Goal: Information Seeking & Learning: Check status

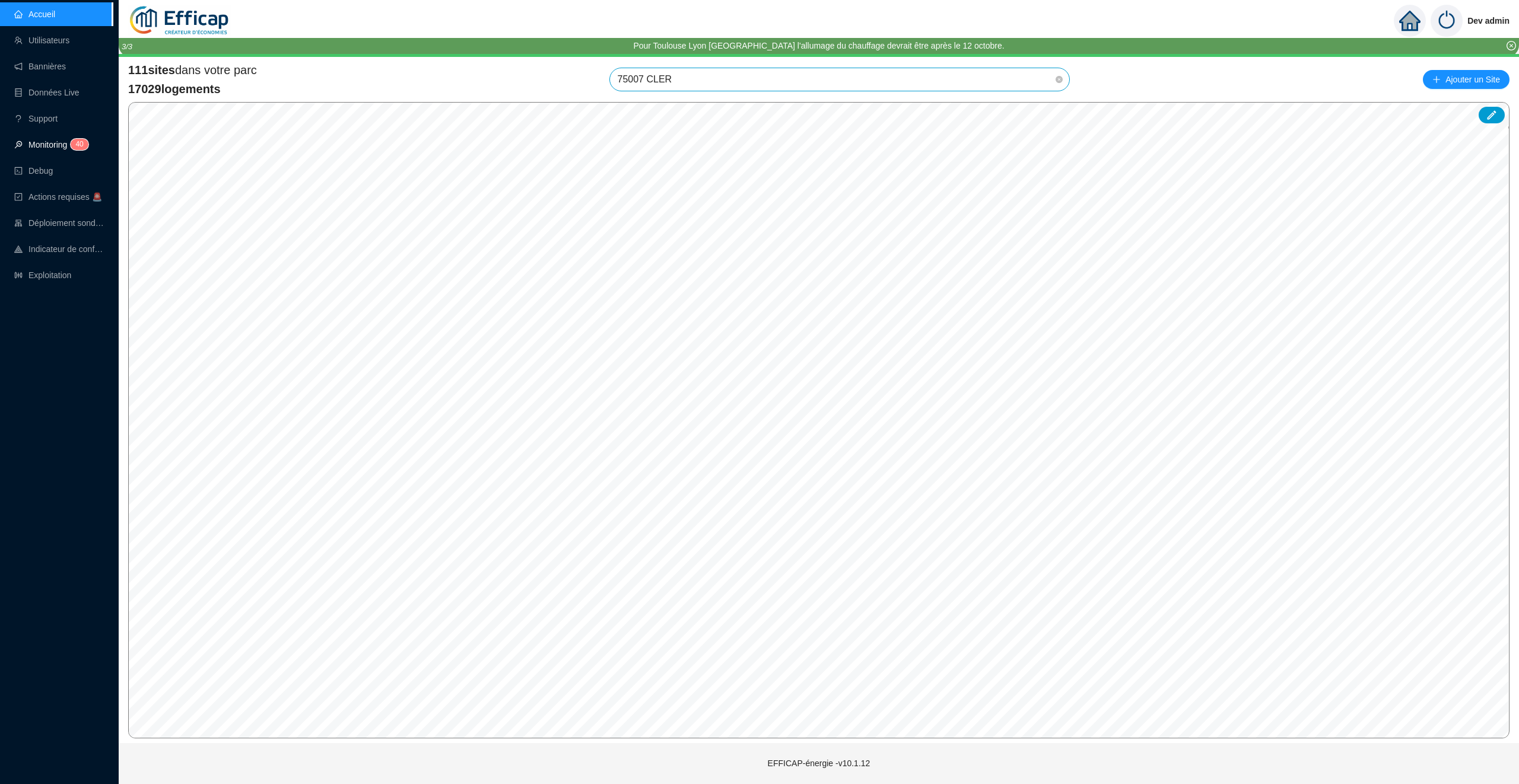
click at [60, 147] on link "Monitoring 4 0 1" at bounding box center [50, 145] width 71 height 10
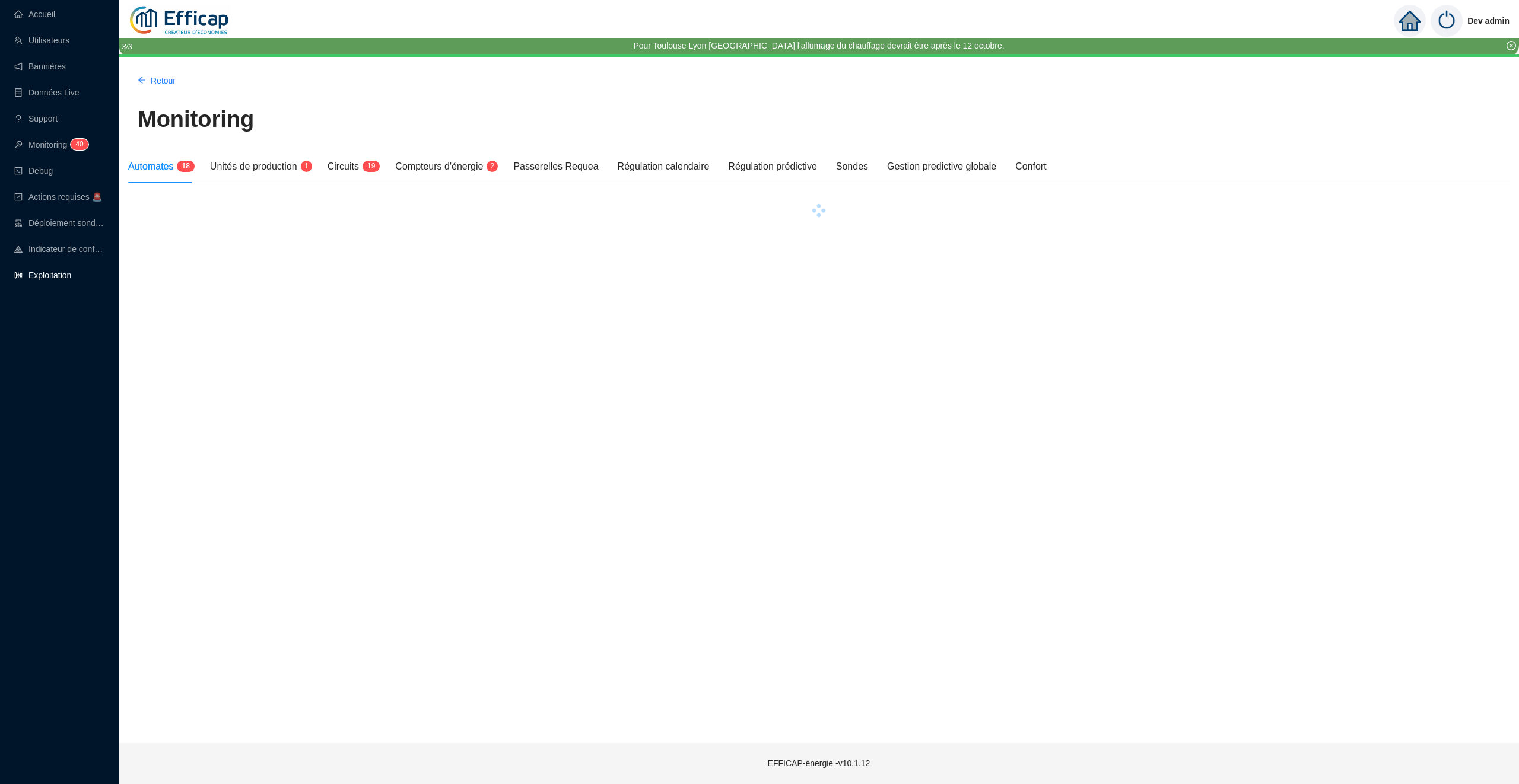
click at [57, 272] on link "Exploitation" at bounding box center [43, 275] width 57 height 10
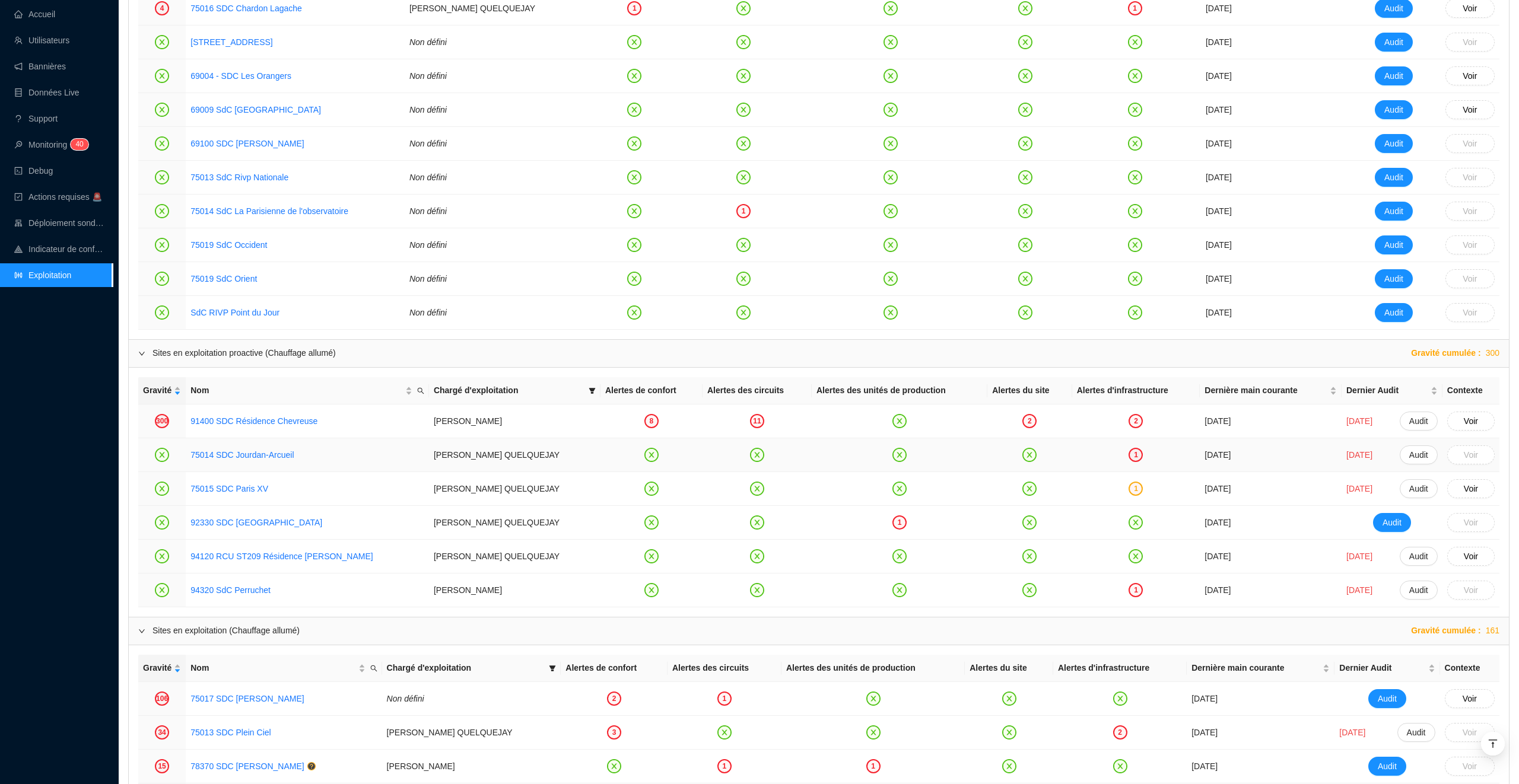
scroll to position [777, 0]
click at [296, 421] on link "91400 SDC Résidence Chevreuse" at bounding box center [254, 419] width 127 height 10
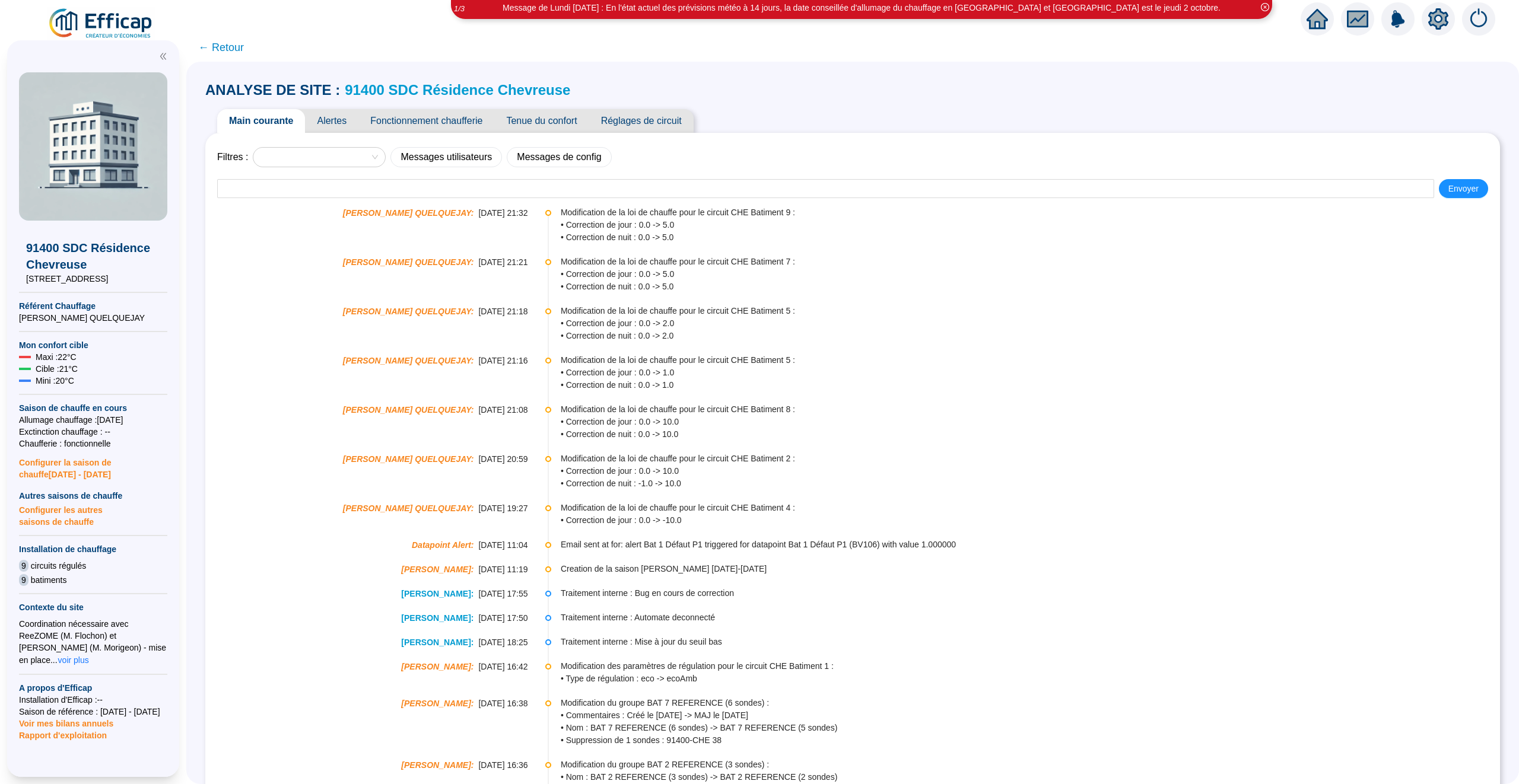
click at [337, 125] on span "Alertes" at bounding box center [332, 121] width 54 height 24
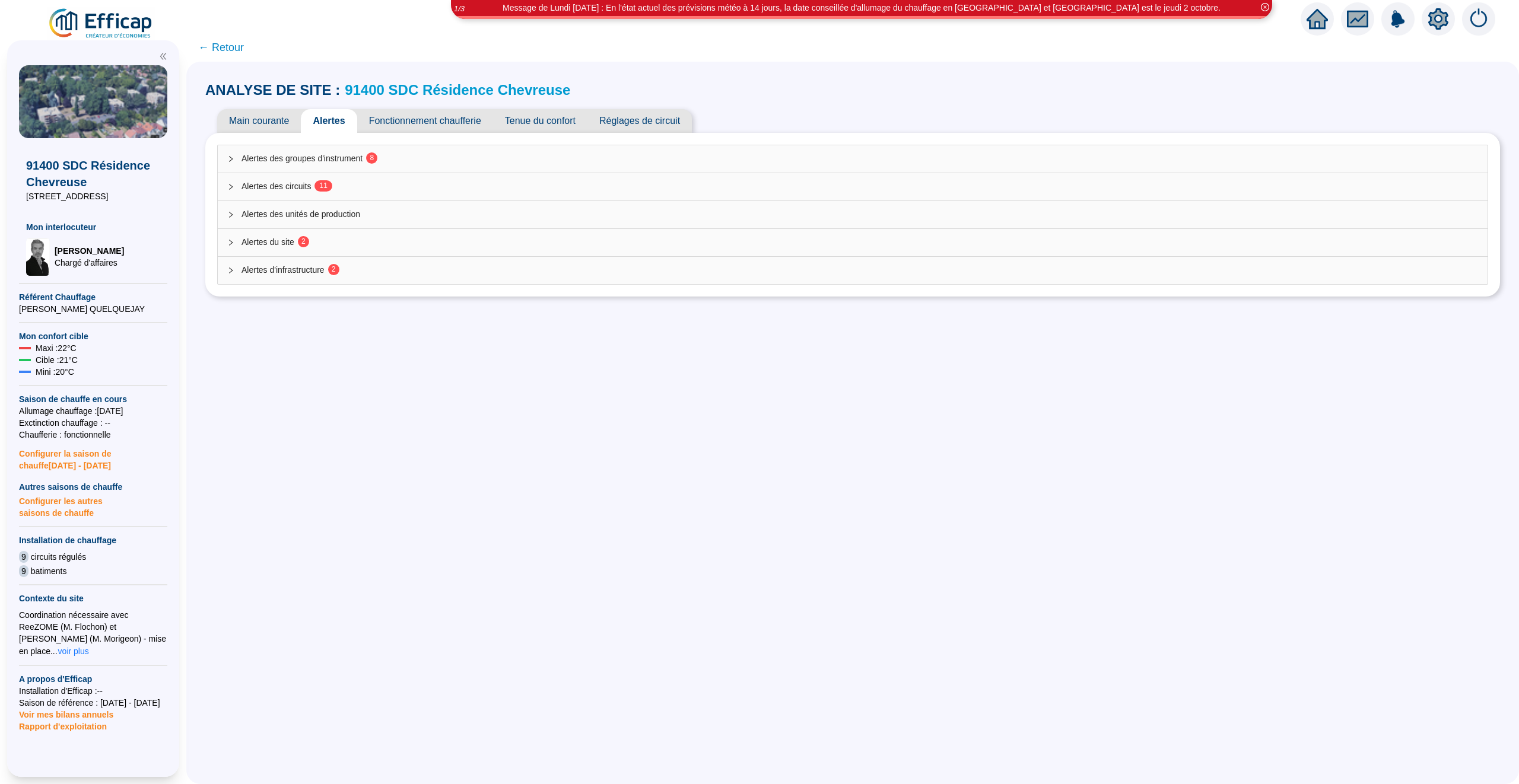
click at [439, 169] on div "Alertes des groupes d'instrument 8" at bounding box center [853, 159] width 1270 height 27
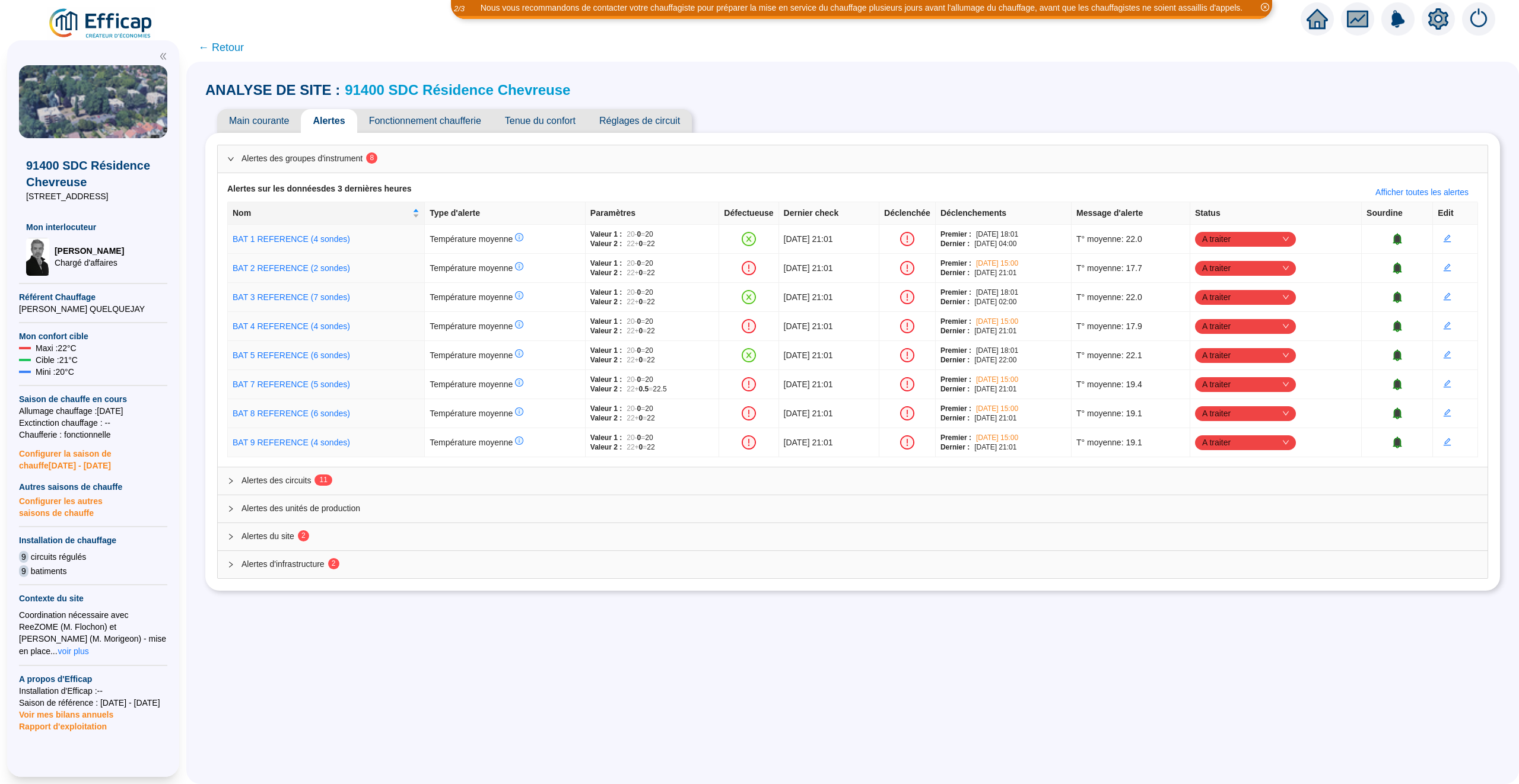
click at [225, 53] on span "← Retour" at bounding box center [221, 47] width 46 height 16
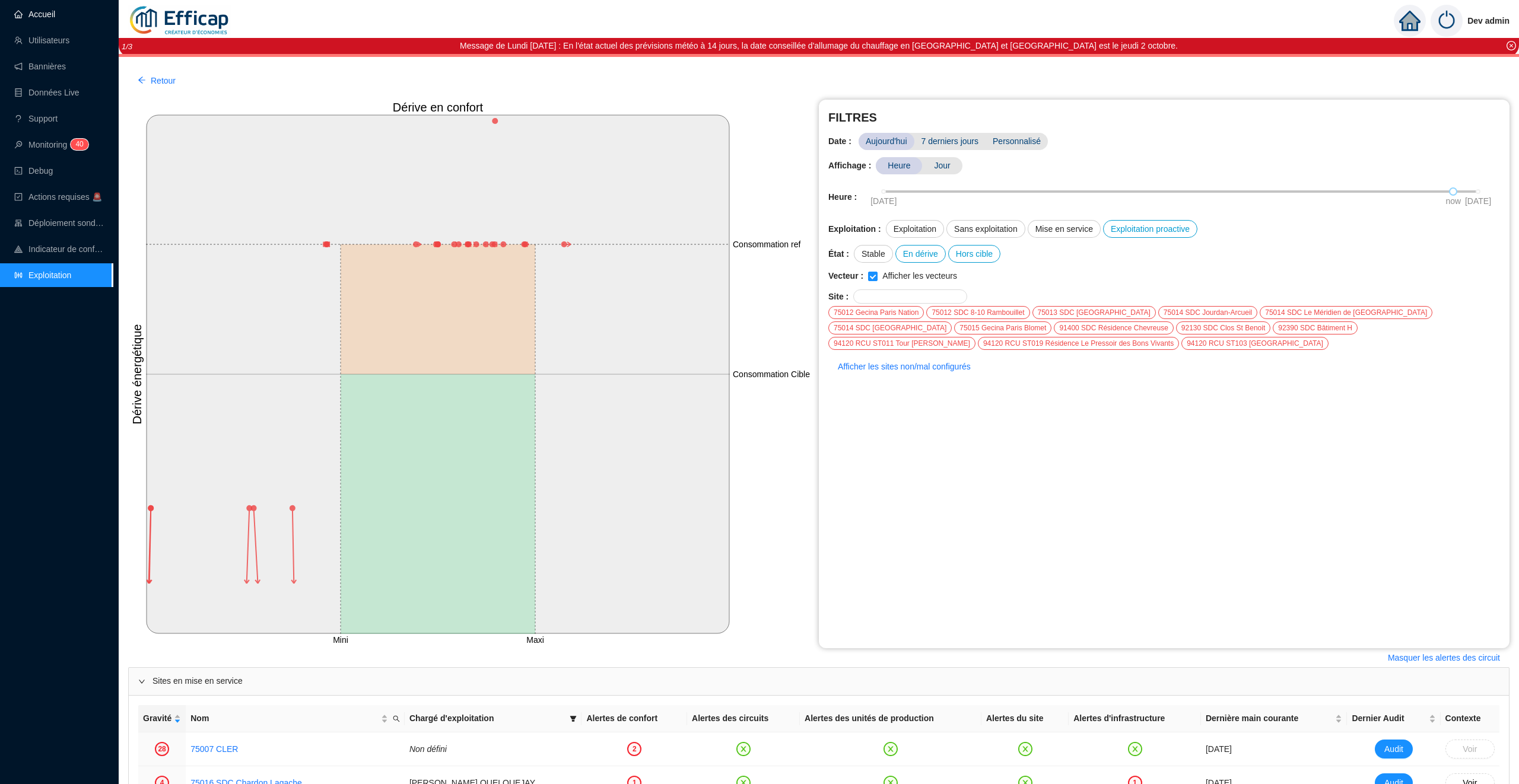
click at [55, 19] on link "Accueil" at bounding box center [35, 14] width 41 height 10
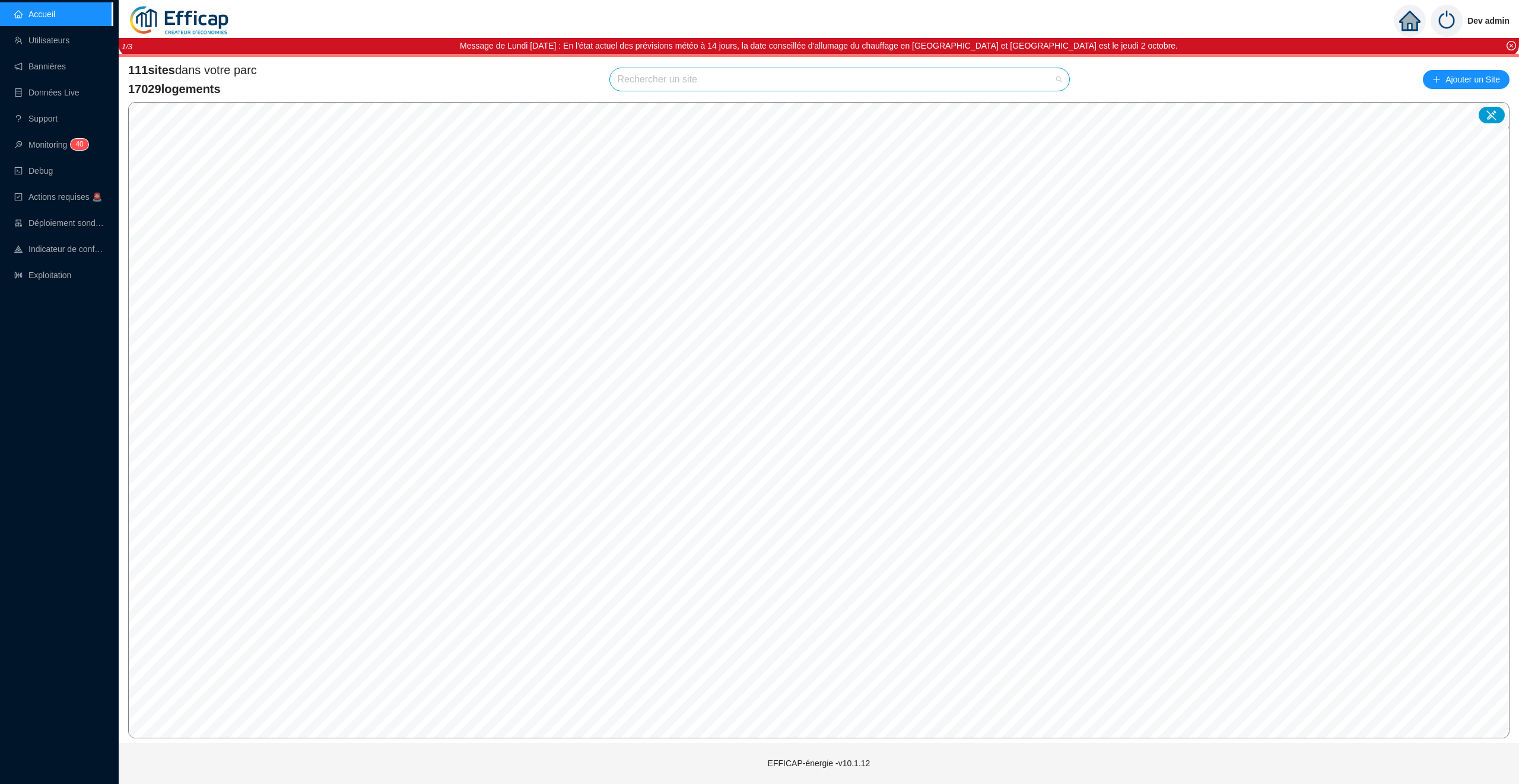
click at [638, 80] on input "search" at bounding box center [834, 79] width 434 height 22
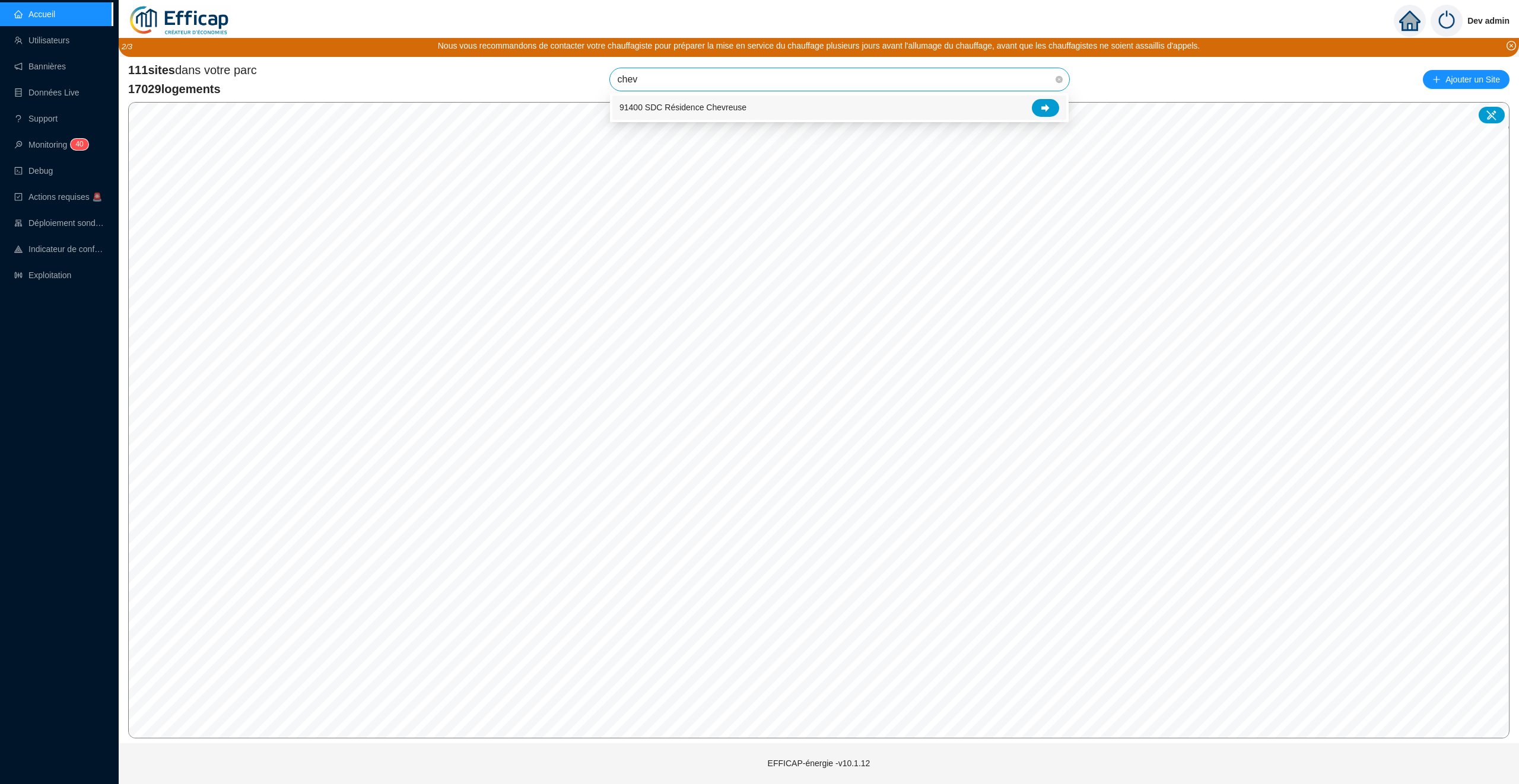
type input "chevr"
click at [1044, 115] on div at bounding box center [1046, 107] width 27 height 18
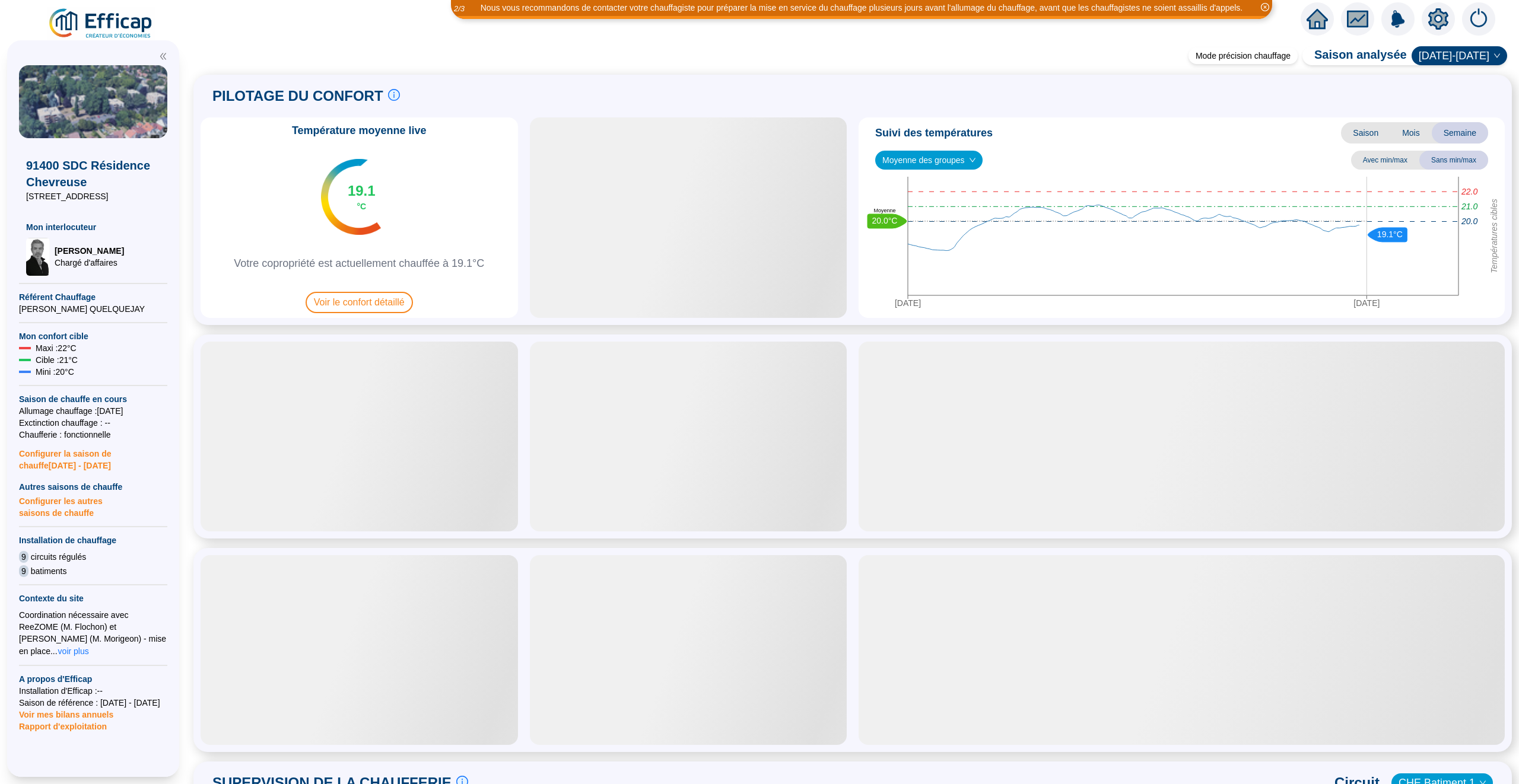
click at [945, 161] on span "Moyenne des groupes" at bounding box center [929, 160] width 93 height 18
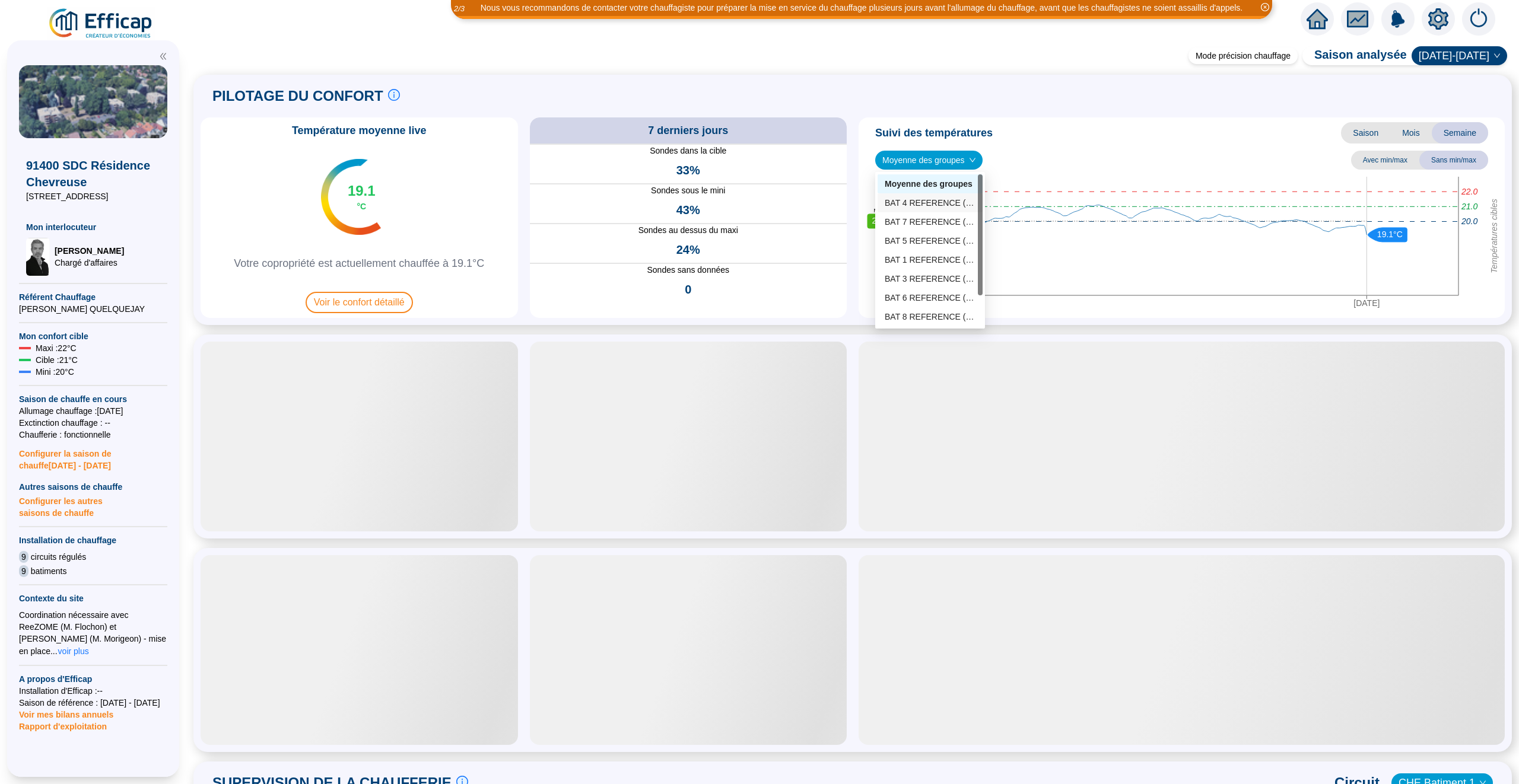
click at [949, 203] on div "BAT 4 REFERENCE (4 sondes)" at bounding box center [930, 203] width 91 height 12
click at [954, 166] on span "BAT 4 REFERENCE (4 sondes)" at bounding box center [947, 160] width 128 height 18
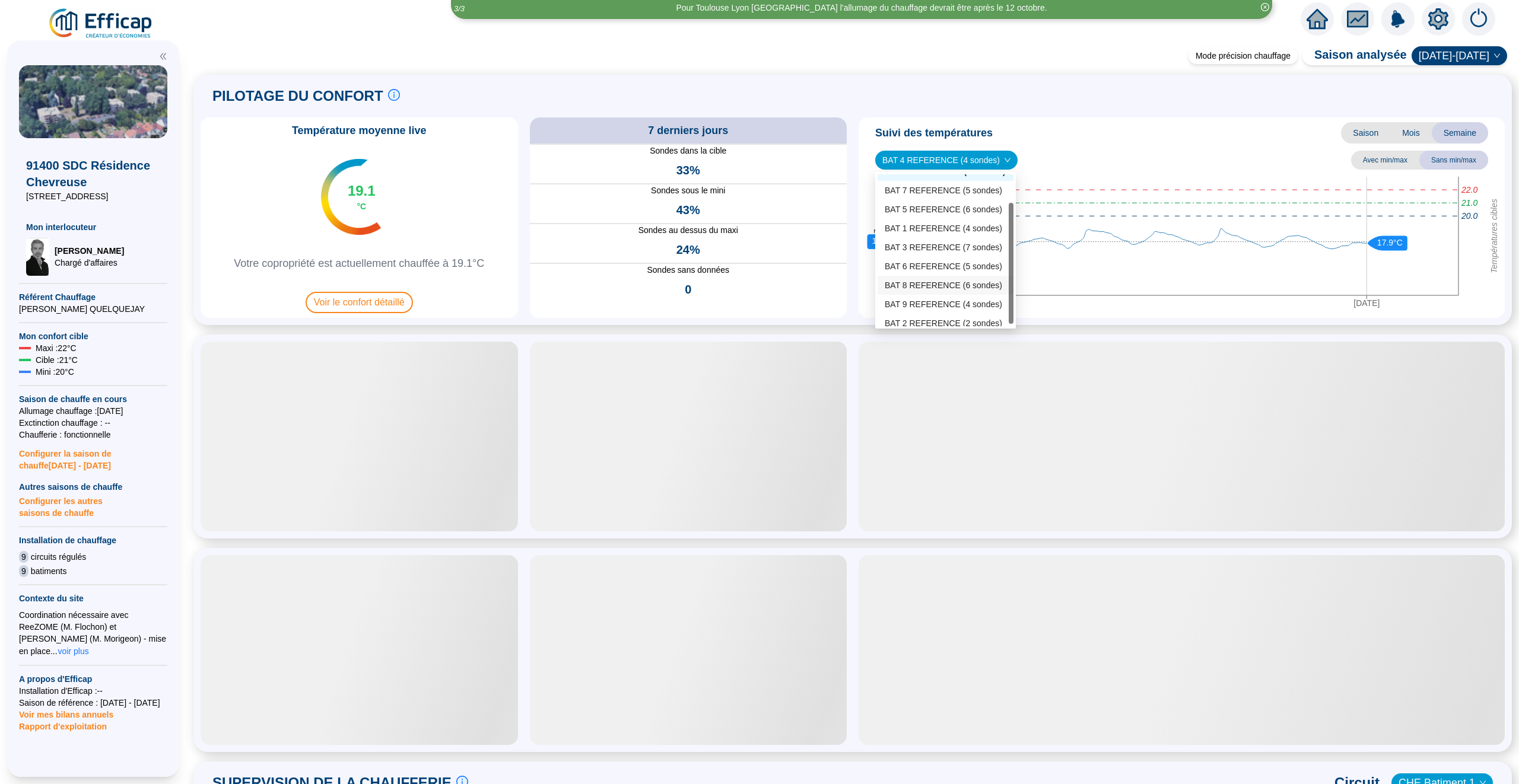
scroll to position [35, 0]
click at [935, 283] on div "BAT 8 REFERENCE (6 sondes)" at bounding box center [945, 282] width 122 height 12
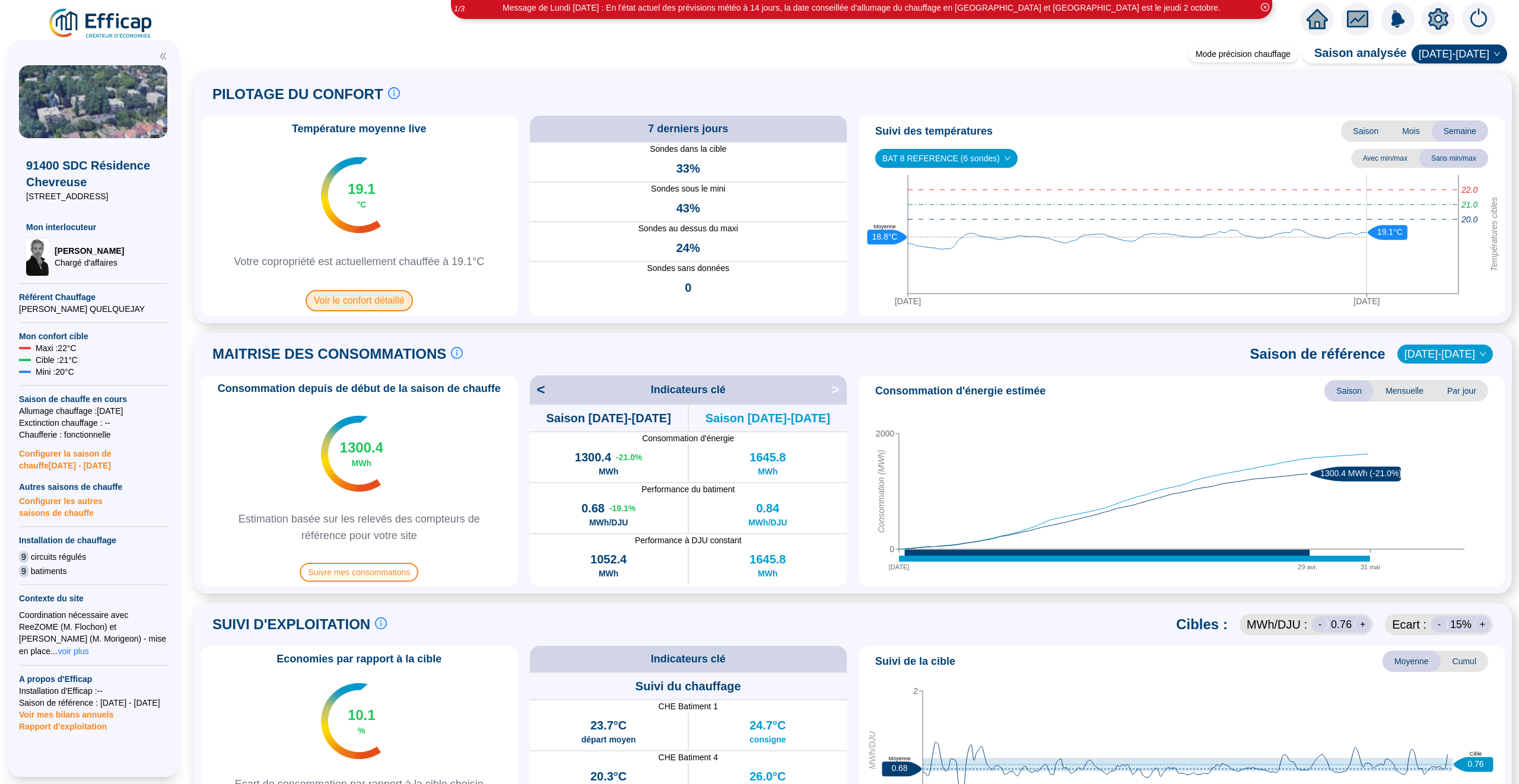
click at [365, 306] on span "Voir le confort détaillé" at bounding box center [359, 300] width 107 height 22
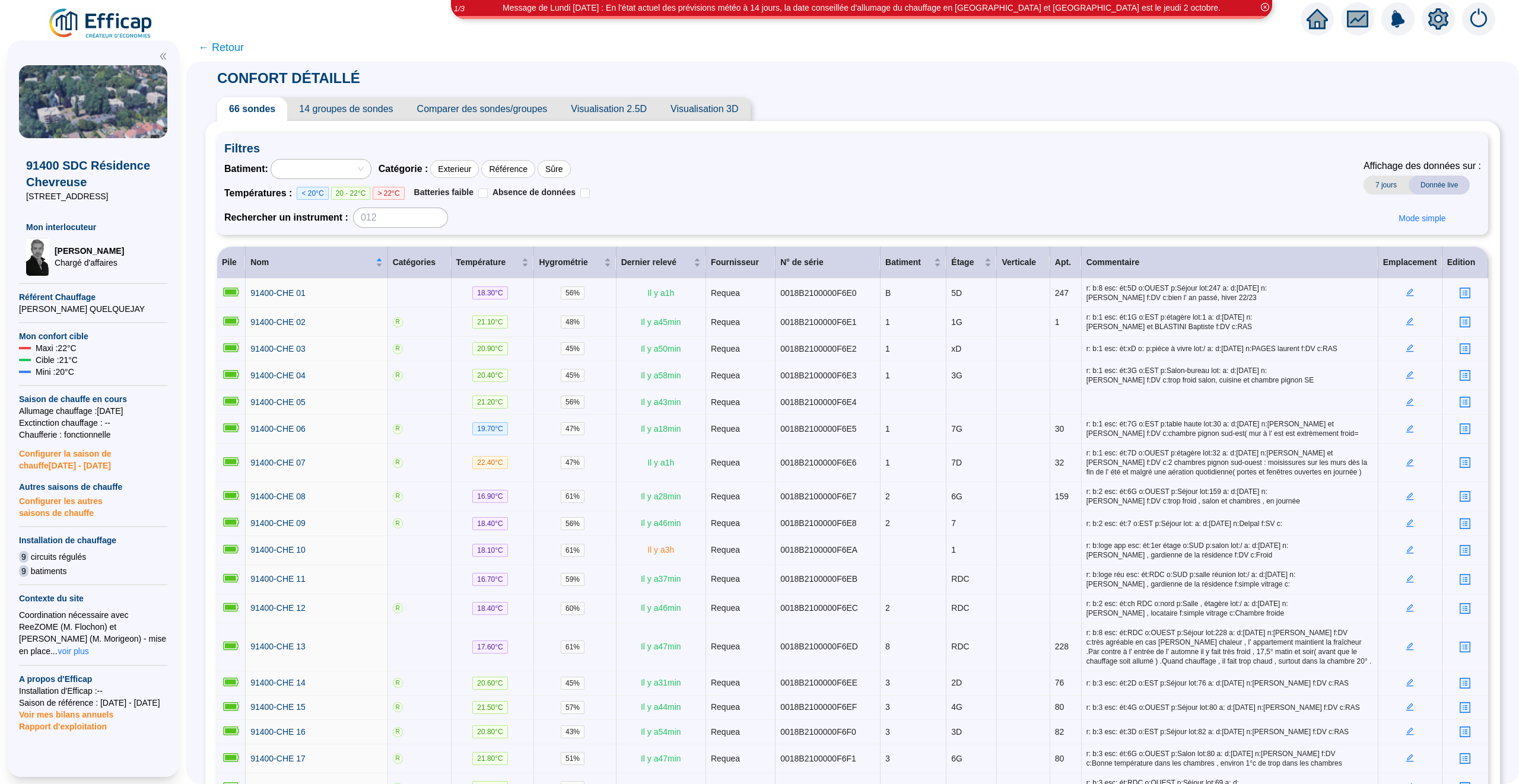
click at [358, 113] on span "14 groupes de sondes" at bounding box center [346, 109] width 117 height 24
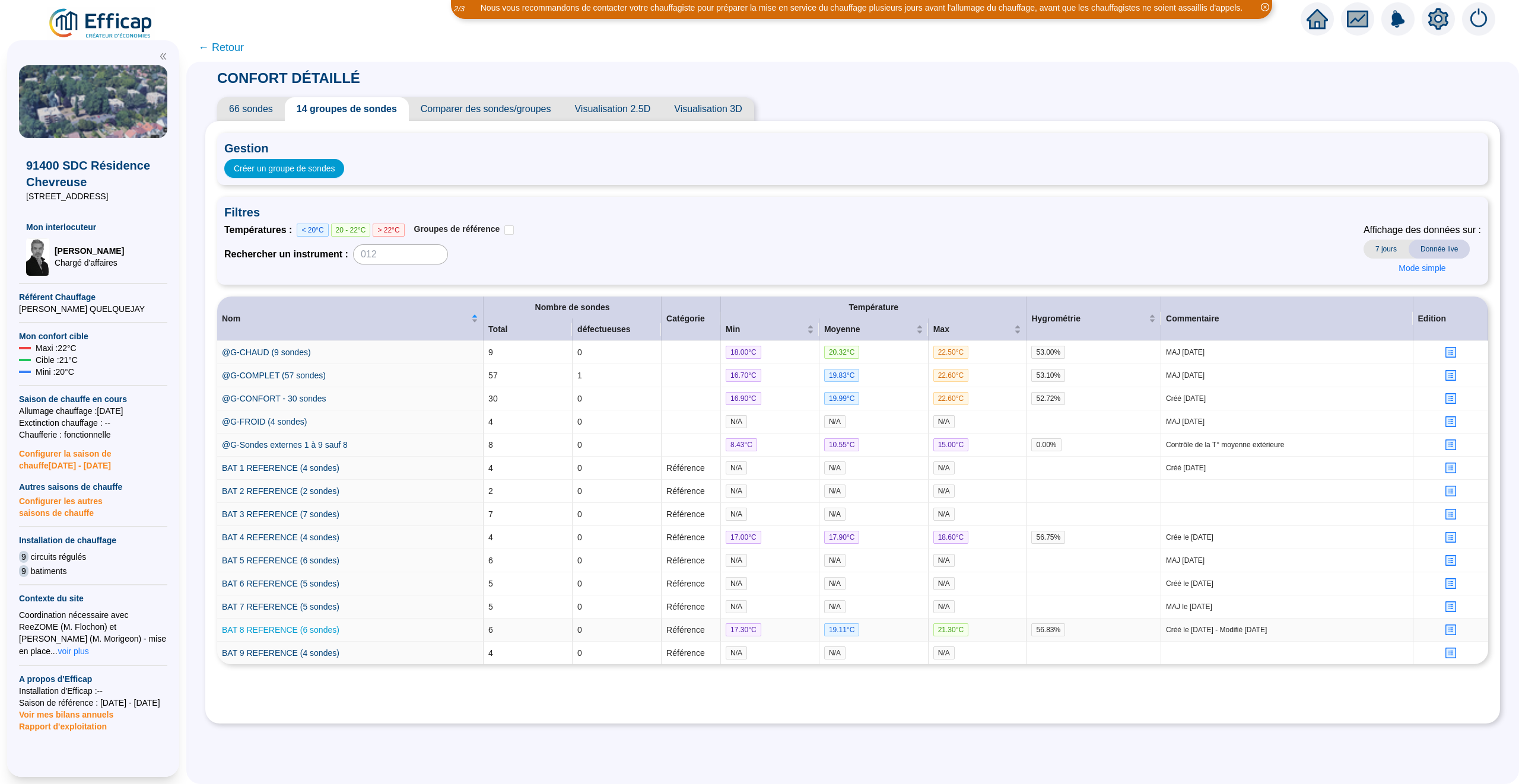
click at [289, 634] on link "BAT 8 REFERENCE (6 sondes)" at bounding box center [280, 630] width 117 height 10
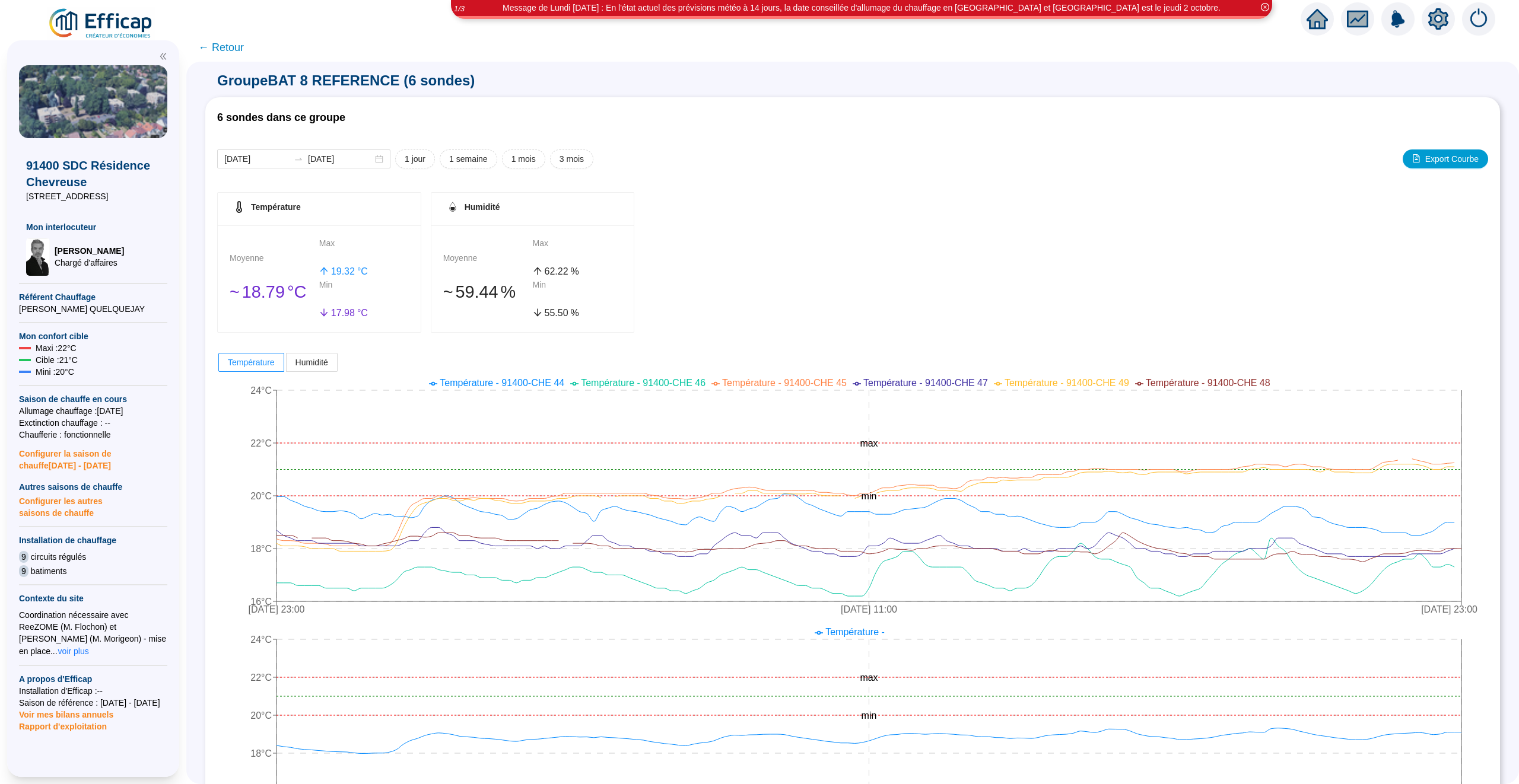
click at [221, 46] on span "← Retour" at bounding box center [221, 47] width 46 height 16
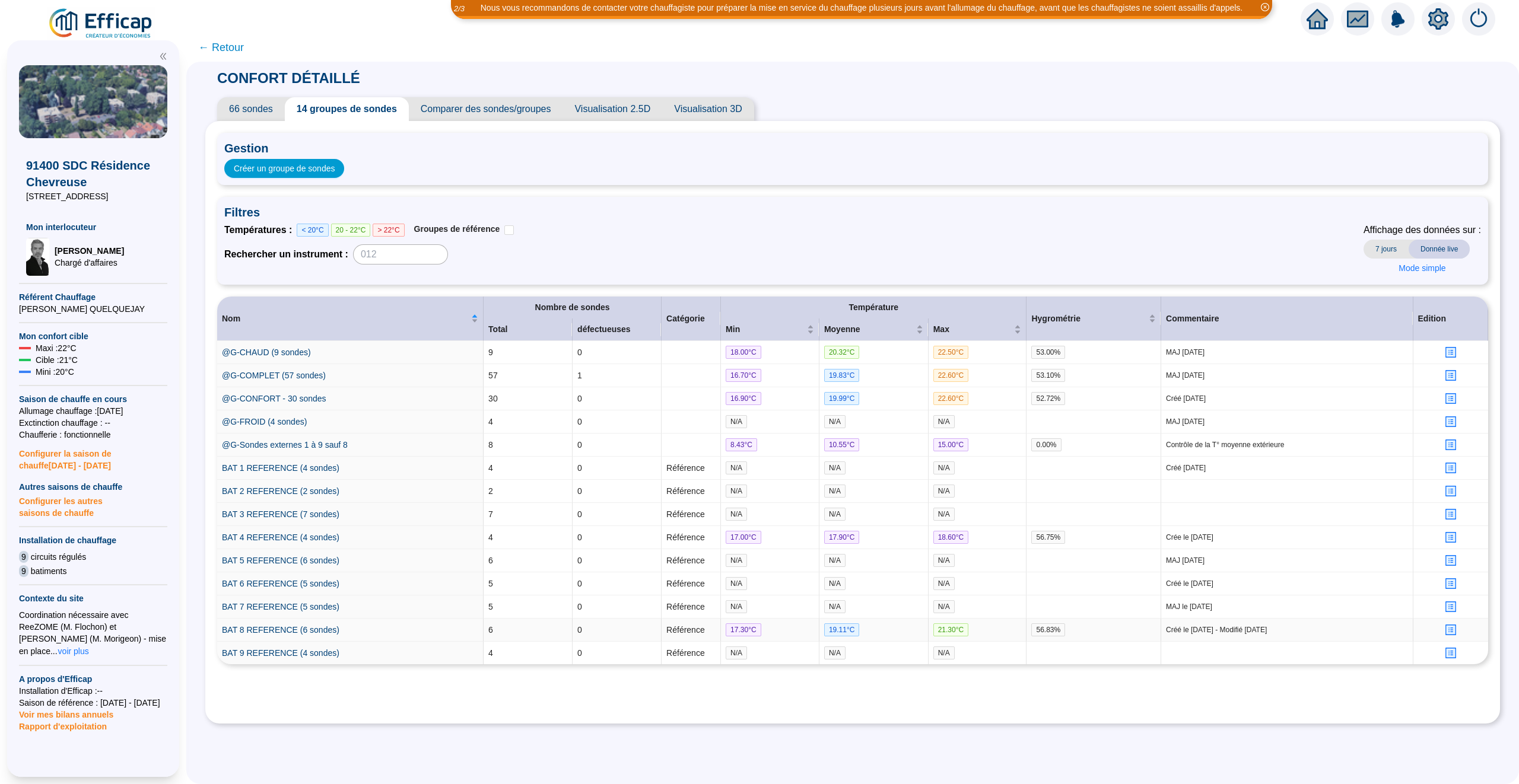
click at [1455, 635] on icon "profile" at bounding box center [1451, 630] width 9 height 9
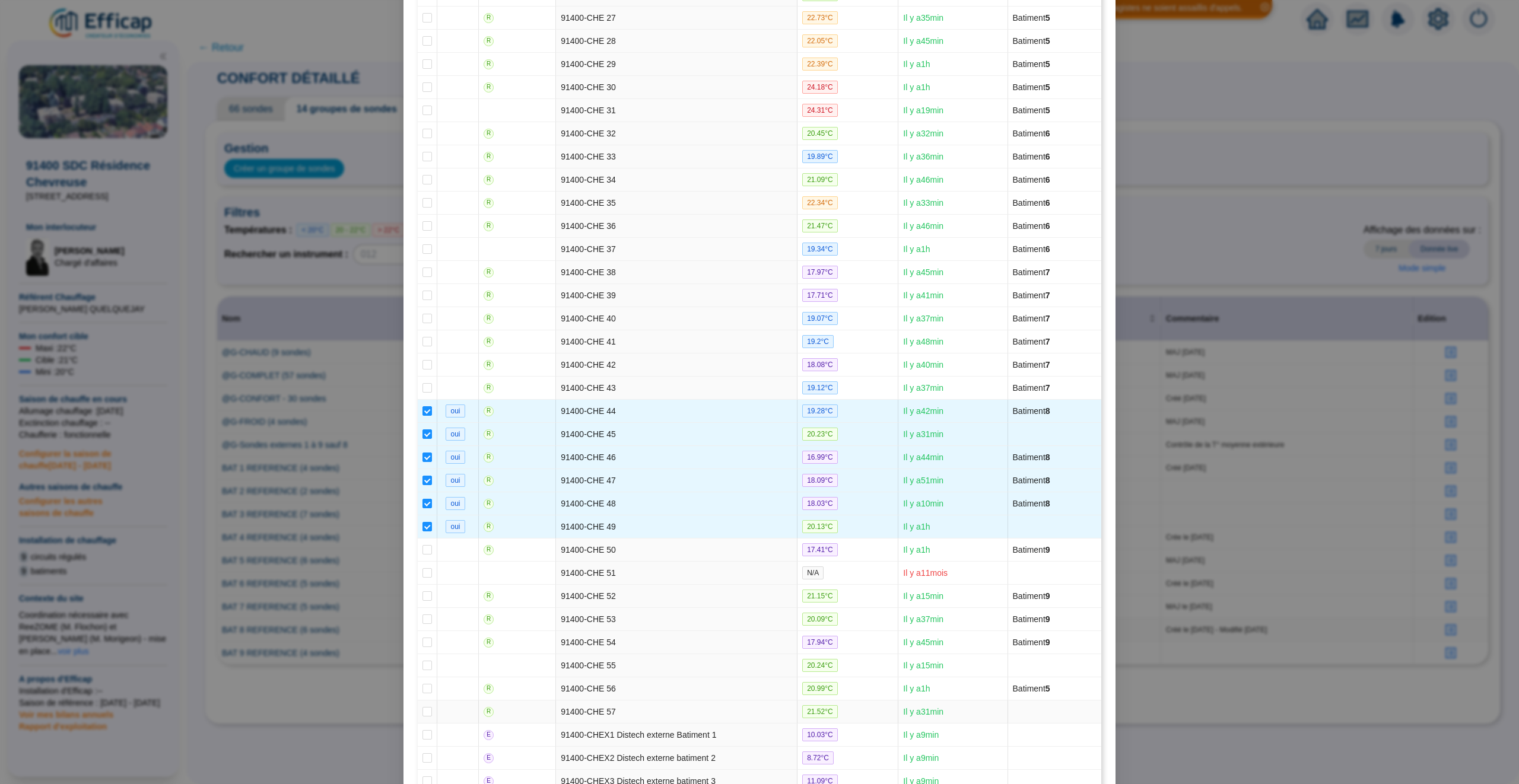
scroll to position [1179, 0]
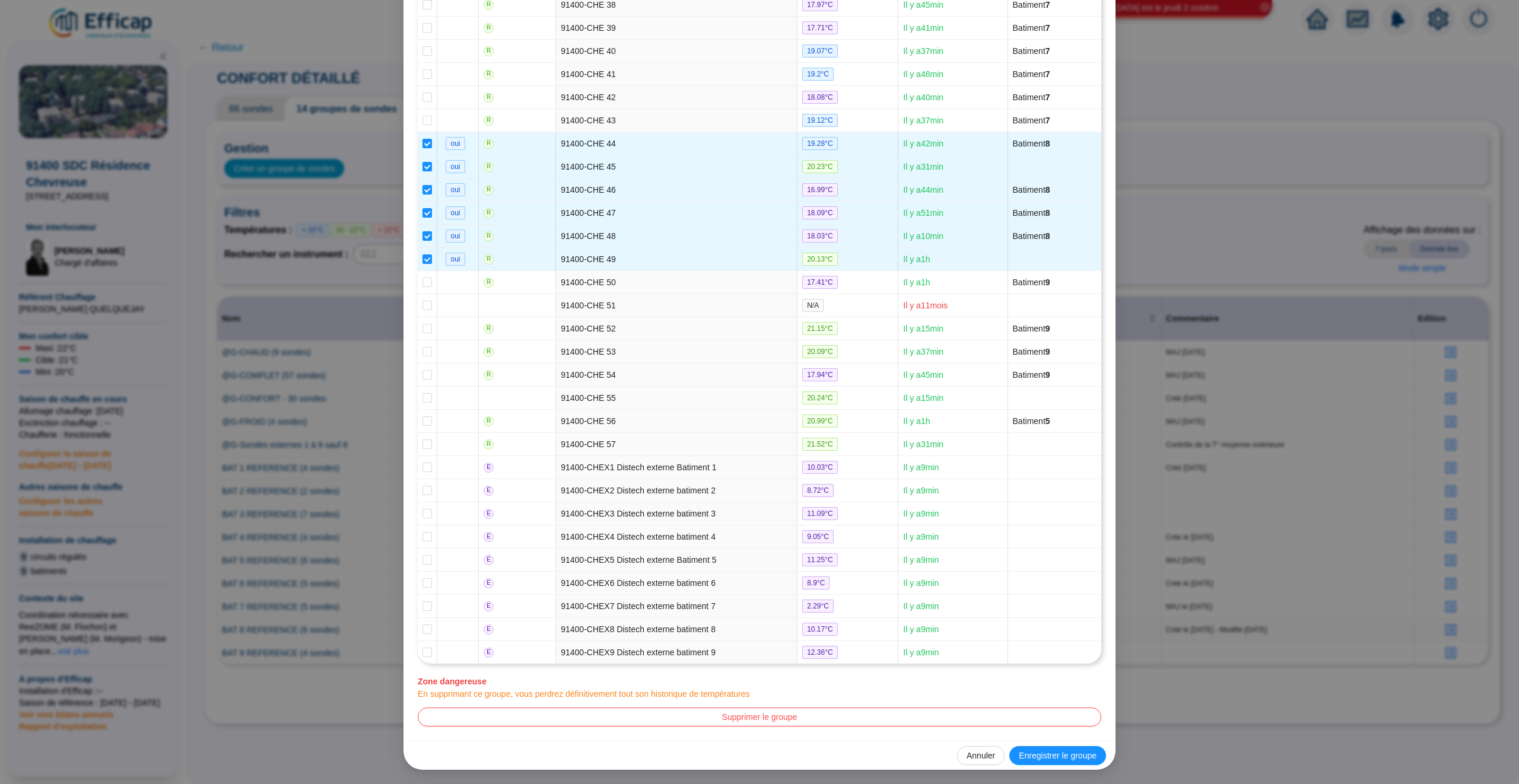
click at [1169, 249] on div "Edition du groupe de sondes BAT 8 REFERENCE (6 sondes) Nom : BAT 8 REFERENCE (6…" at bounding box center [760, 392] width 1519 height 784
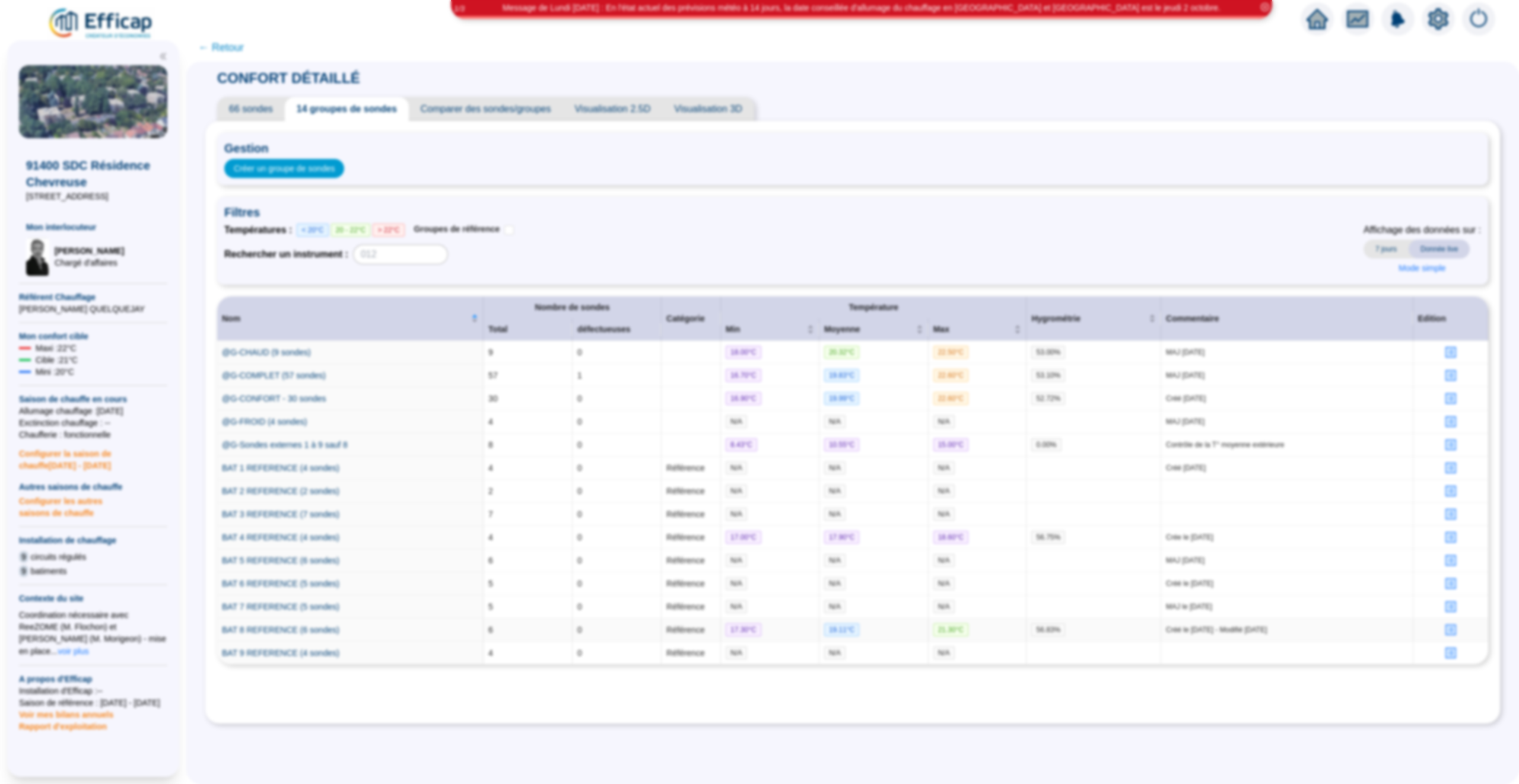
scroll to position [1120, 0]
click at [225, 48] on span "← Retour" at bounding box center [221, 47] width 46 height 16
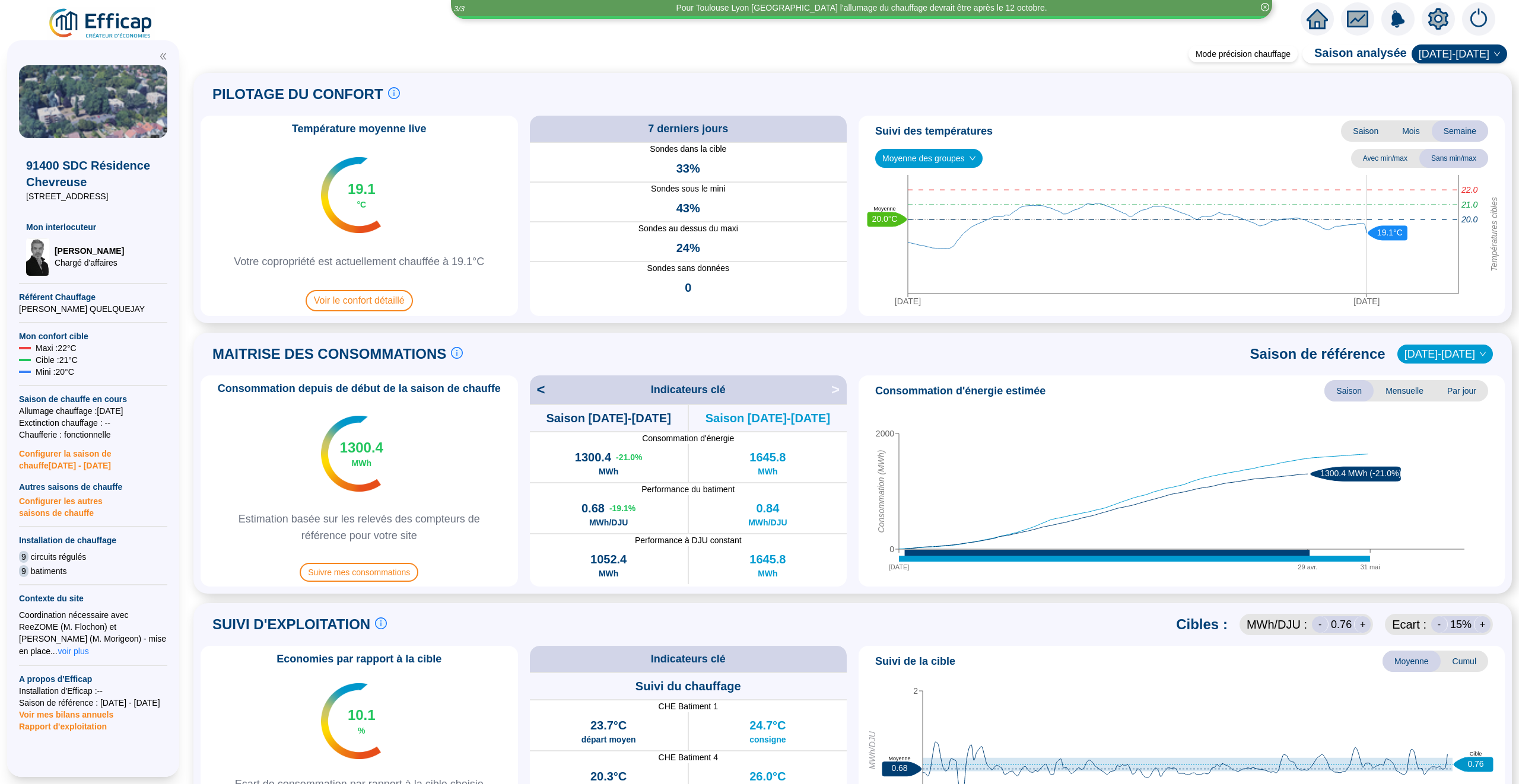
scroll to position [10, 0]
